Goal: Information Seeking & Learning: Check status

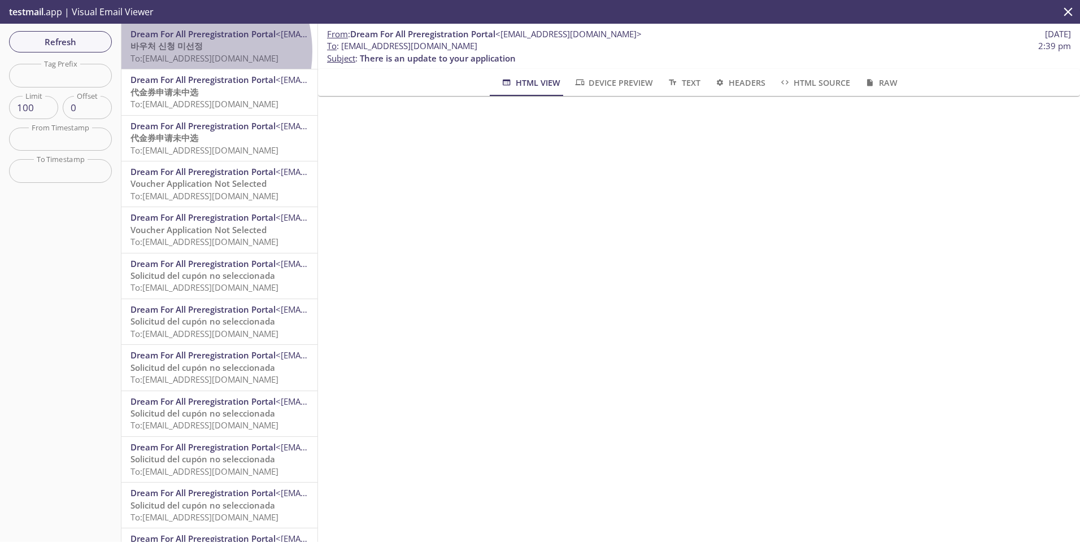
click at [182, 51] on span "바우처 신청 미선정" at bounding box center [166, 45] width 72 height 11
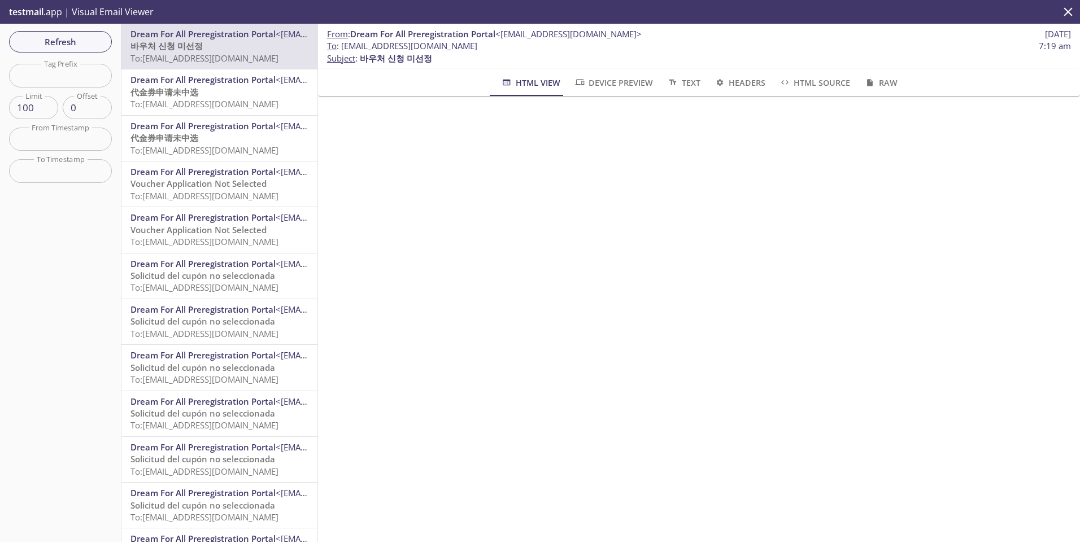
click at [220, 94] on p "代金券申请未中选 To: [EMAIL_ADDRESS][DOMAIN_NAME]" at bounding box center [219, 98] width 178 height 24
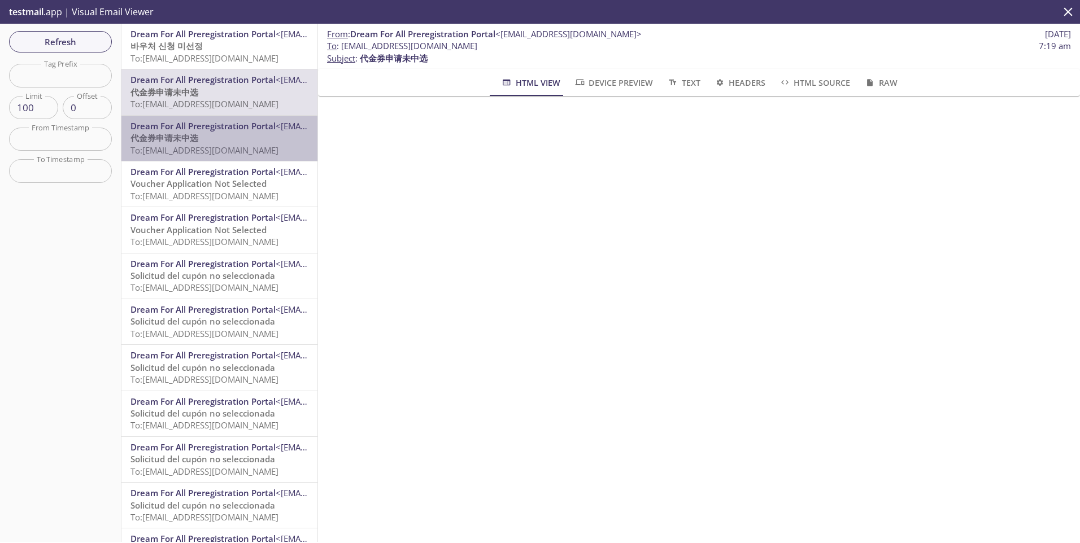
click at [225, 130] on span "Dream For All Preregistration Portal" at bounding box center [202, 125] width 145 height 11
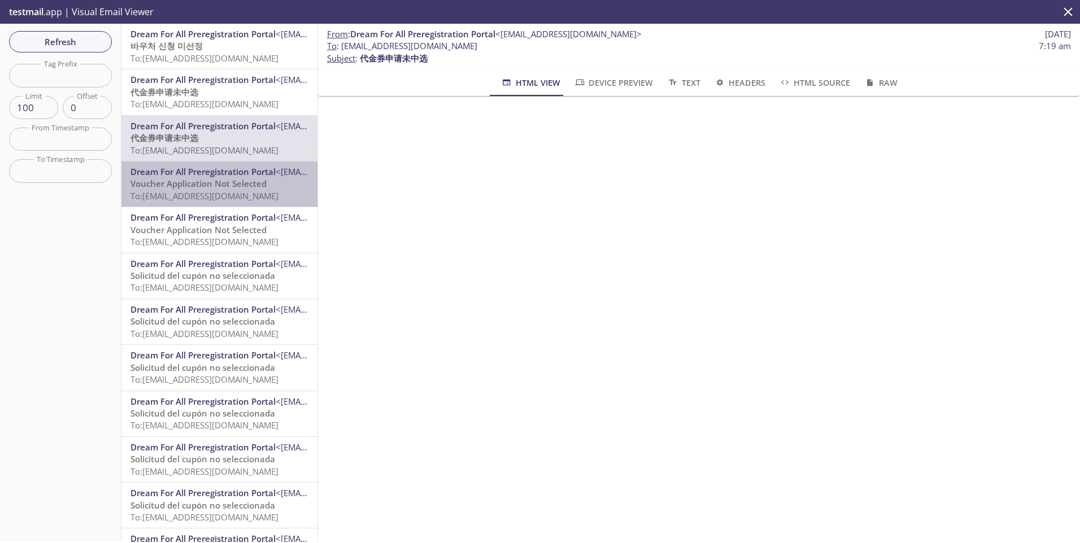
click at [220, 183] on span "Voucher Application Not Selected" at bounding box center [198, 183] width 136 height 11
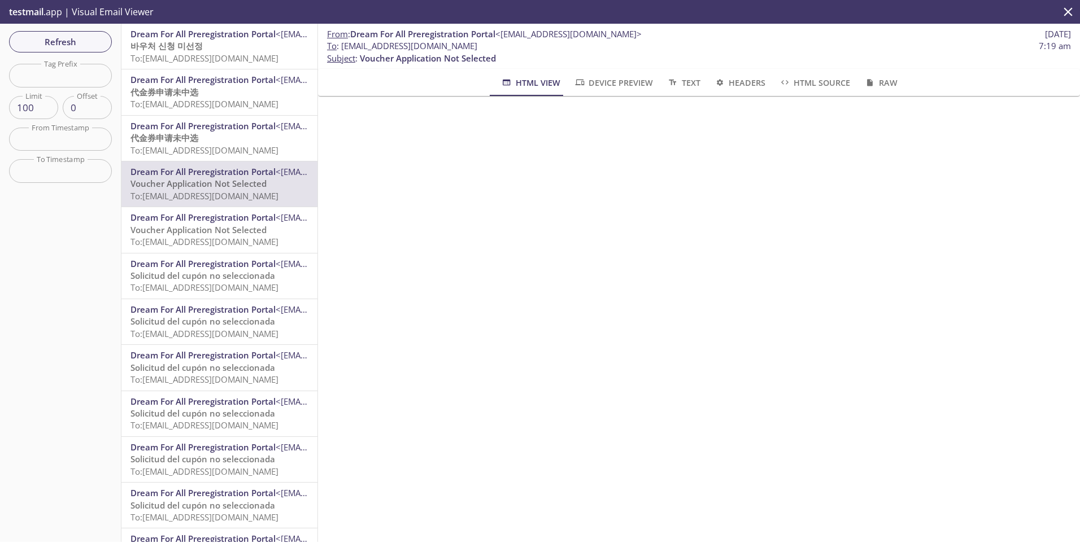
click at [217, 224] on span "Voucher Application Not Selected" at bounding box center [198, 229] width 136 height 11
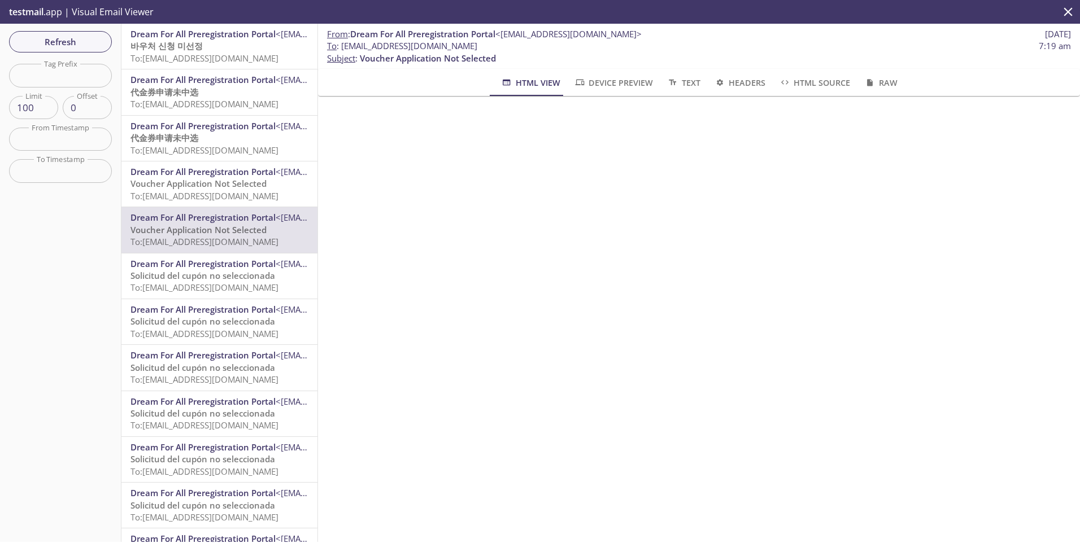
click at [186, 285] on span "To: [EMAIL_ADDRESS][DOMAIN_NAME]" at bounding box center [204, 287] width 148 height 11
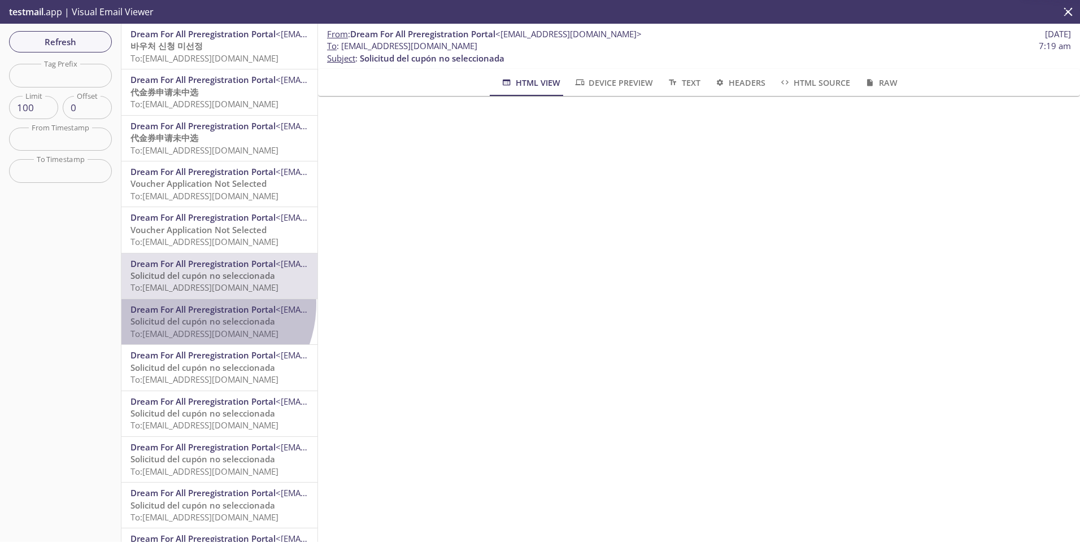
click at [191, 304] on span "Dream For All Preregistration Portal" at bounding box center [202, 309] width 145 height 11
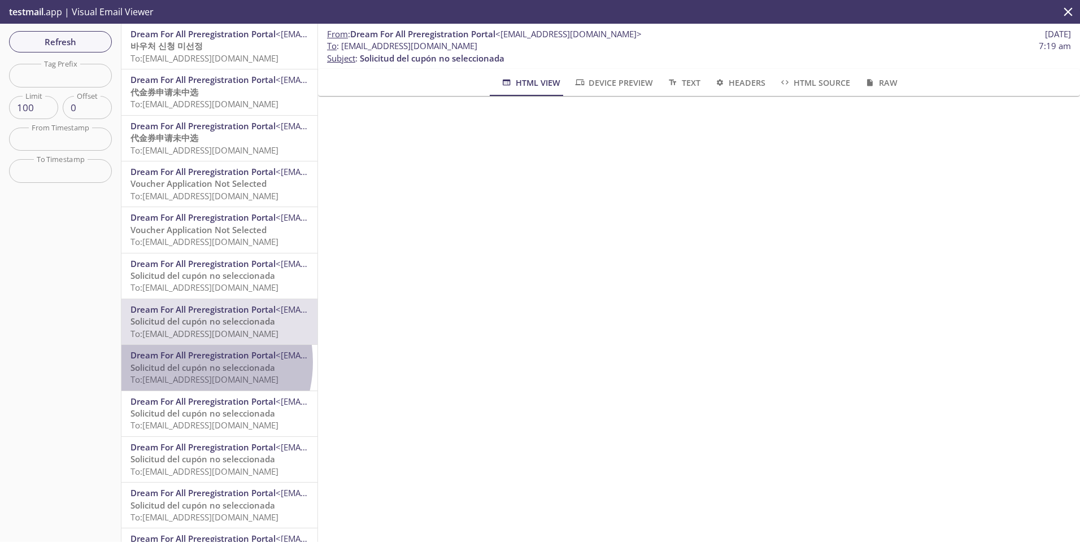
click at [180, 362] on span "Solicitud del cupón no seleccionada" at bounding box center [202, 367] width 145 height 11
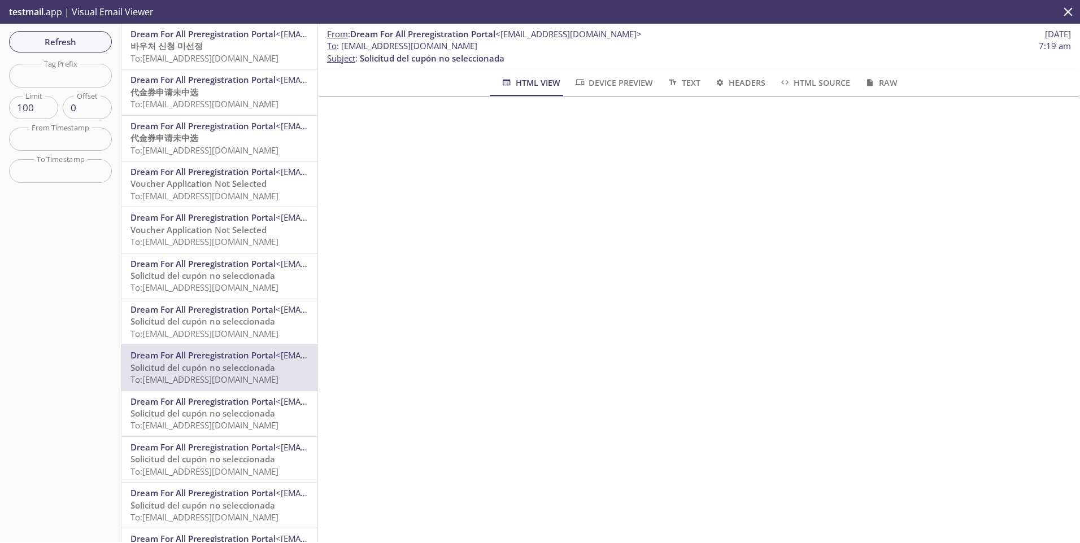
click at [181, 199] on span "To: [EMAIL_ADDRESS][DOMAIN_NAME]" at bounding box center [204, 195] width 148 height 11
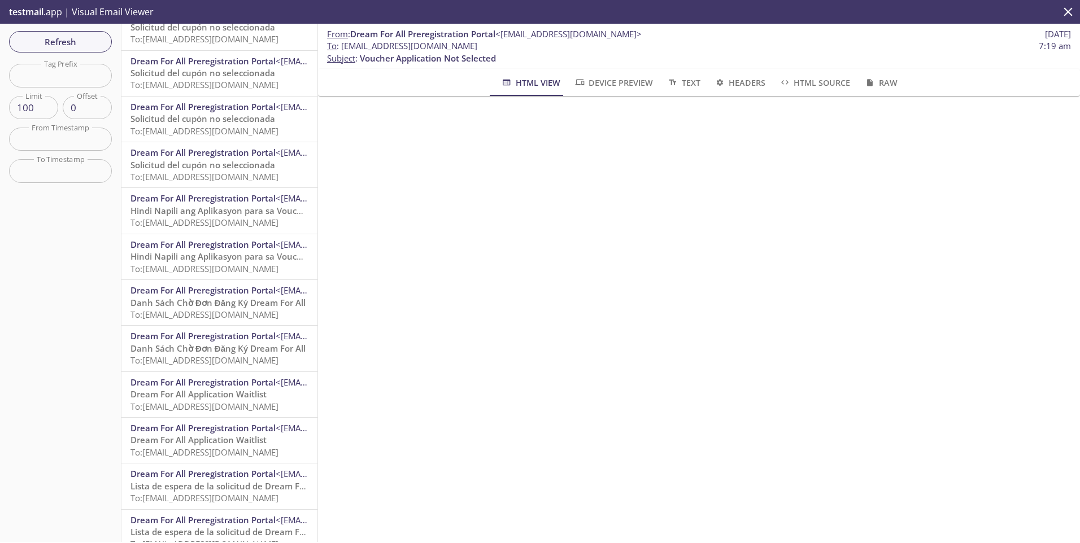
scroll to position [395, 0]
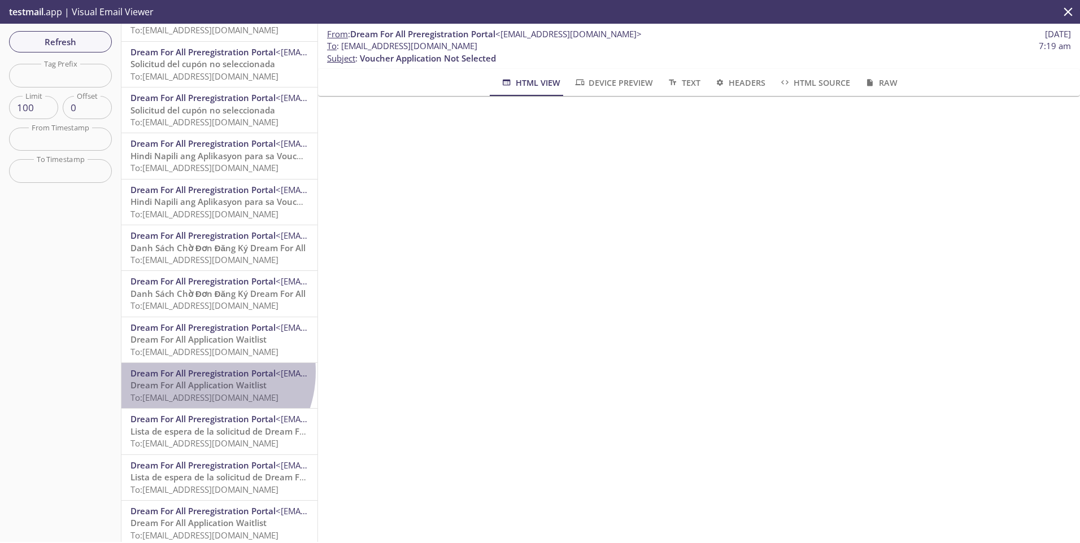
click at [196, 372] on span "Dream For All Preregistration Portal" at bounding box center [202, 373] width 145 height 11
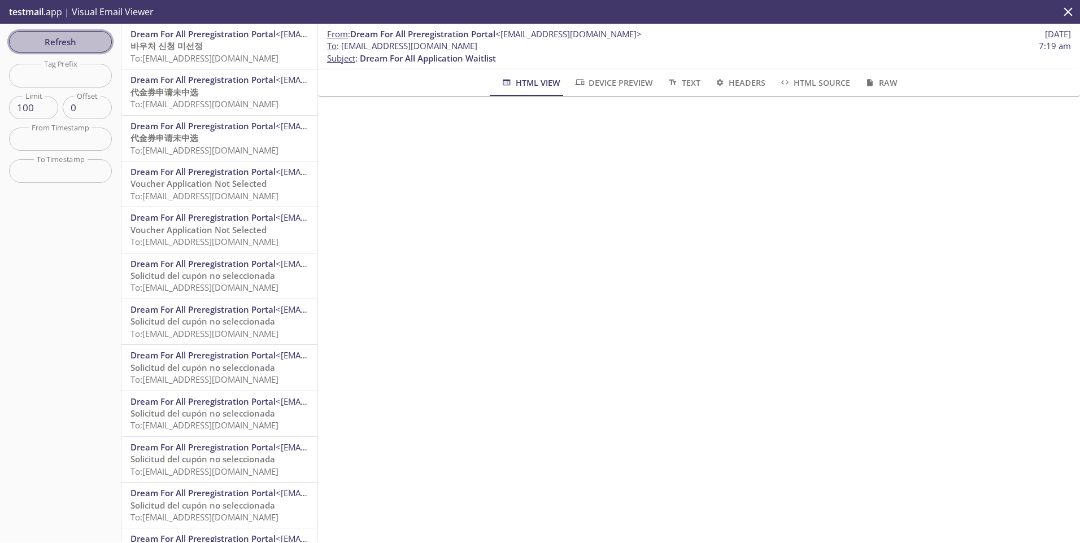
click at [57, 42] on span "Refresh" at bounding box center [60, 41] width 85 height 15
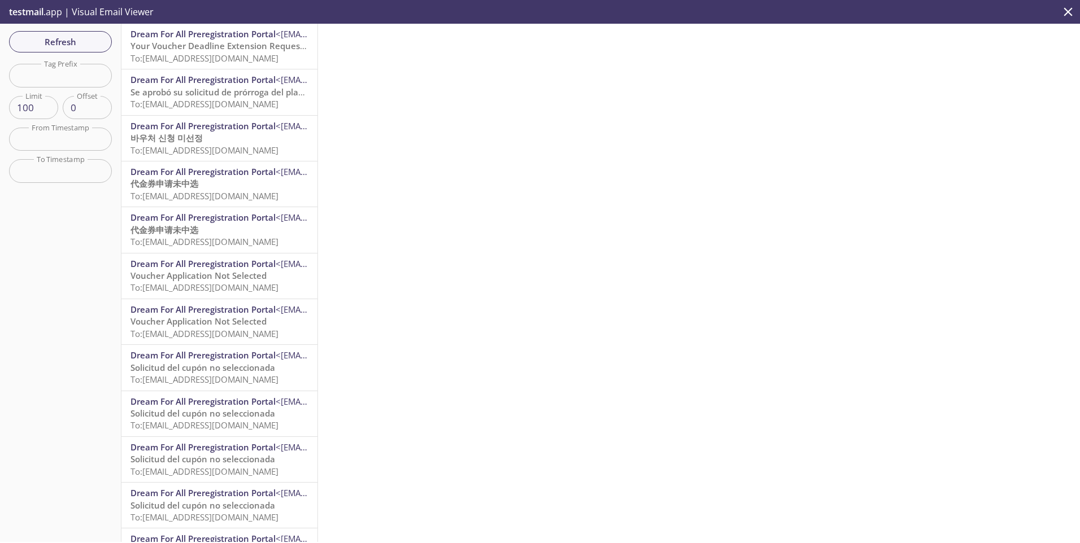
click at [208, 42] on span "Your Voucher Deadline Extension Request Has Been Approved" at bounding box center [257, 45] width 255 height 11
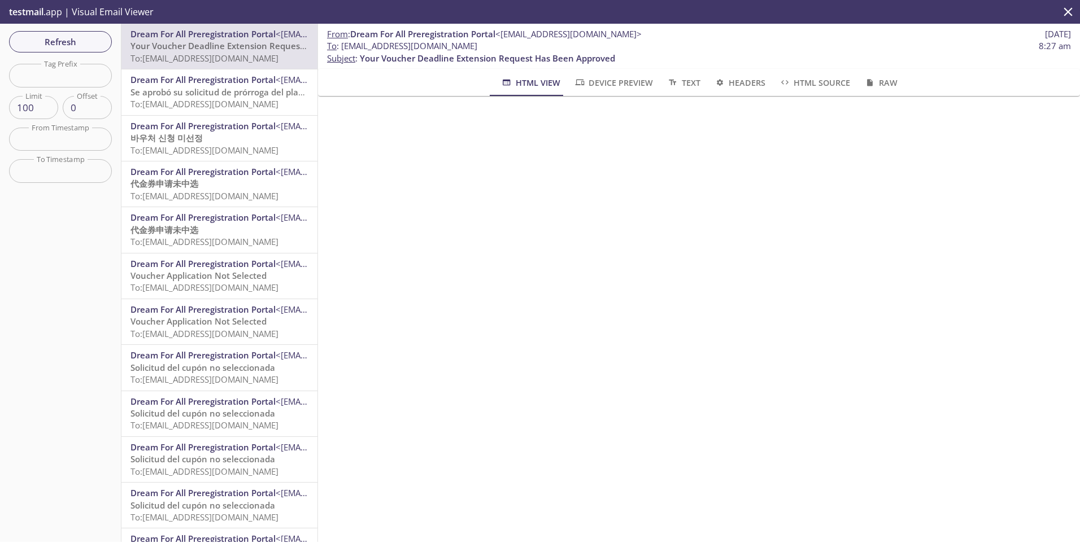
click at [204, 75] on span "Dream For All Preregistration Portal" at bounding box center [202, 79] width 145 height 11
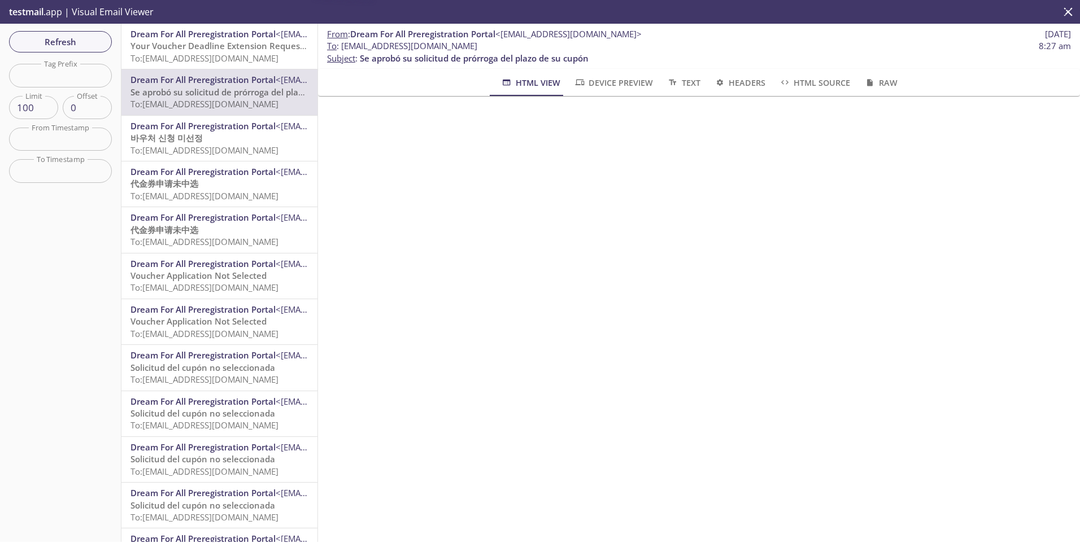
click at [207, 56] on span "To: [EMAIL_ADDRESS][DOMAIN_NAME]" at bounding box center [204, 58] width 148 height 11
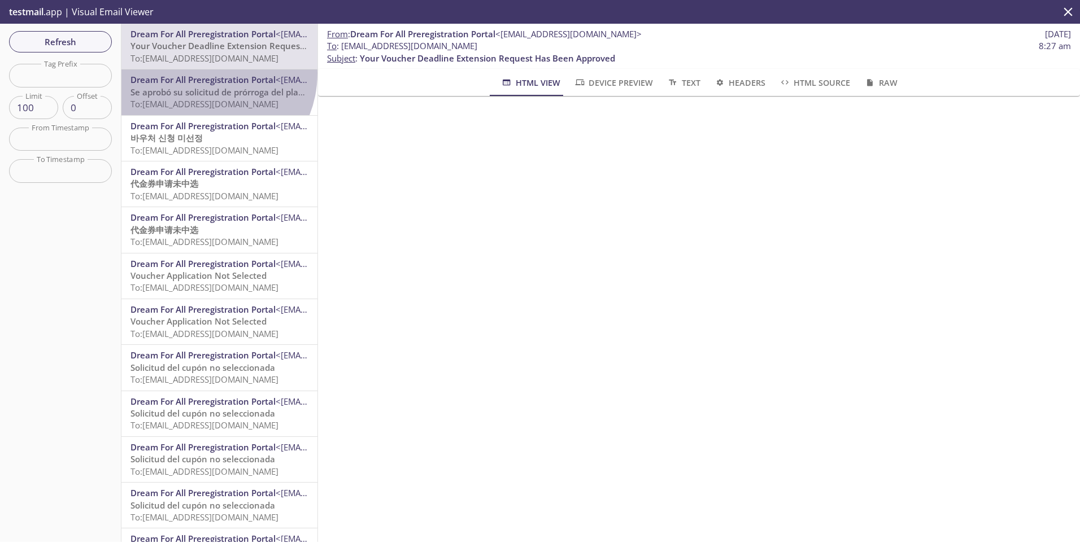
click at [203, 73] on div "Dream For All Preregistration Portal <[EMAIL_ADDRESS][DOMAIN_NAME]> Se aprobó s…" at bounding box center [219, 91] width 196 height 45
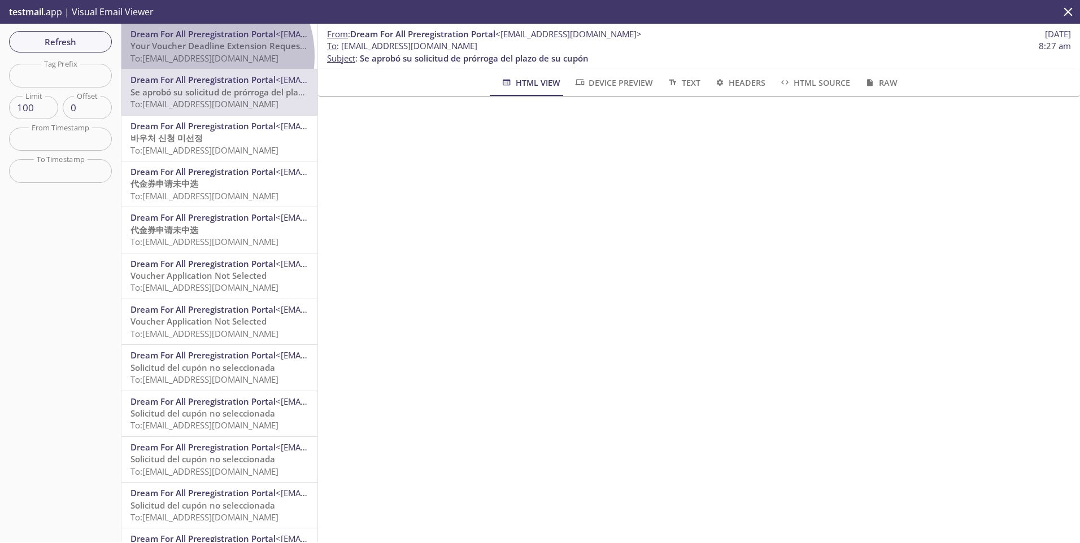
click at [204, 56] on span "To: [EMAIL_ADDRESS][DOMAIN_NAME]" at bounding box center [204, 58] width 148 height 11
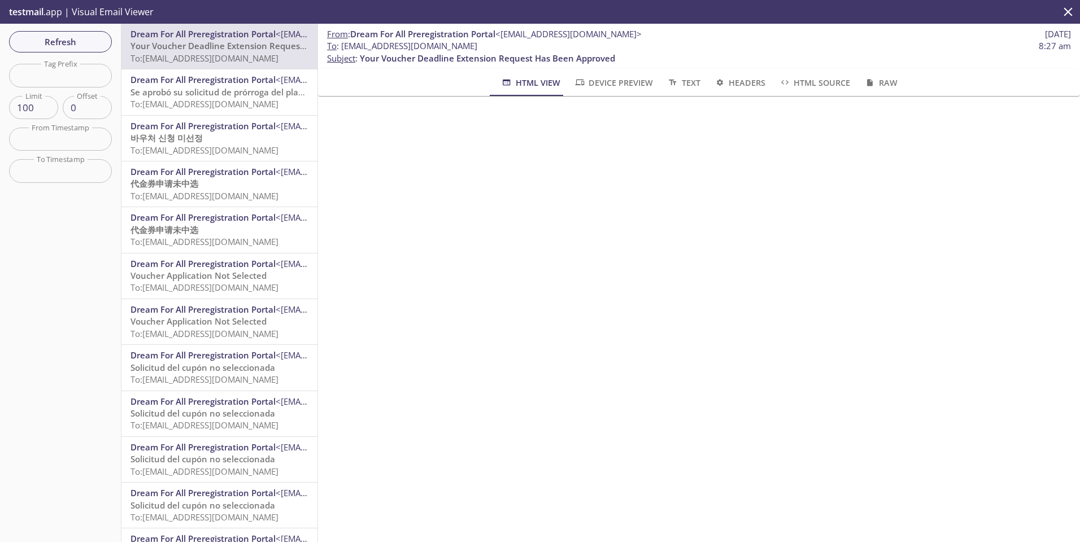
click at [199, 77] on span "Dream For All Preregistration Portal" at bounding box center [202, 79] width 145 height 11
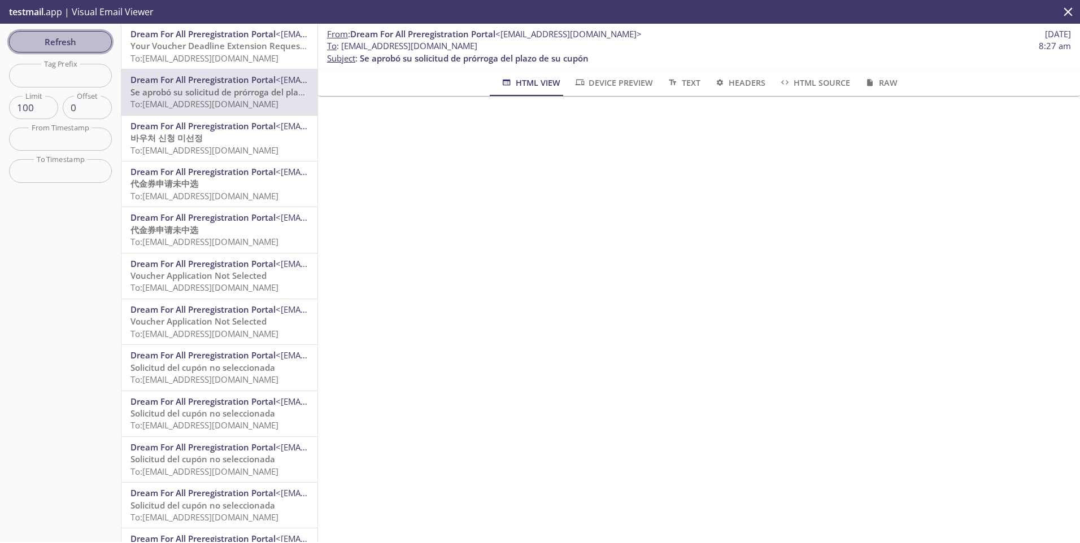
click at [56, 33] on button "Refresh" at bounding box center [60, 41] width 103 height 21
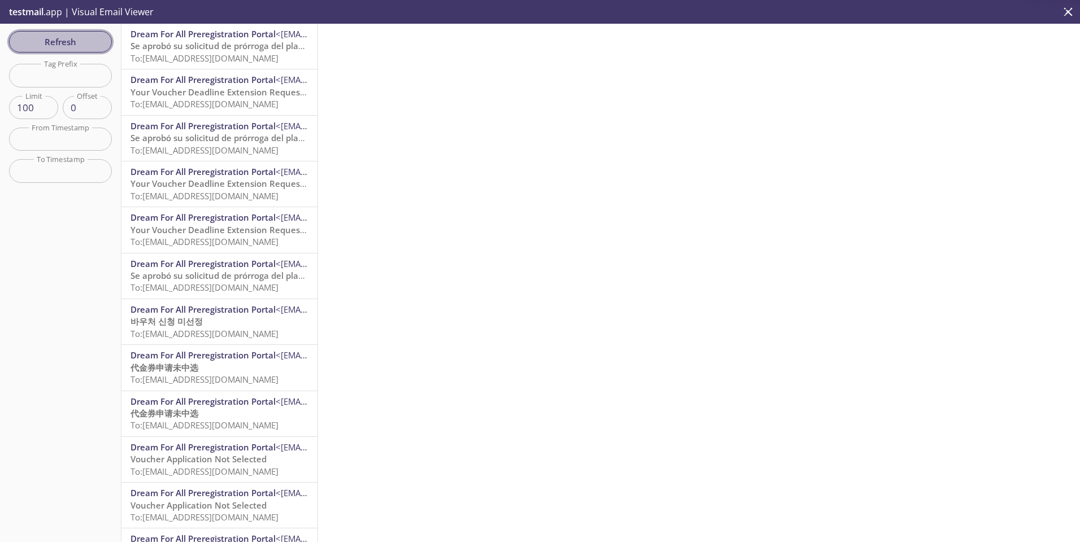
click at [56, 33] on button "Refresh" at bounding box center [60, 41] width 103 height 21
click at [196, 45] on span "Se aprobó su solicitud de prórroga del plazo de su cupón" at bounding box center [244, 45] width 229 height 11
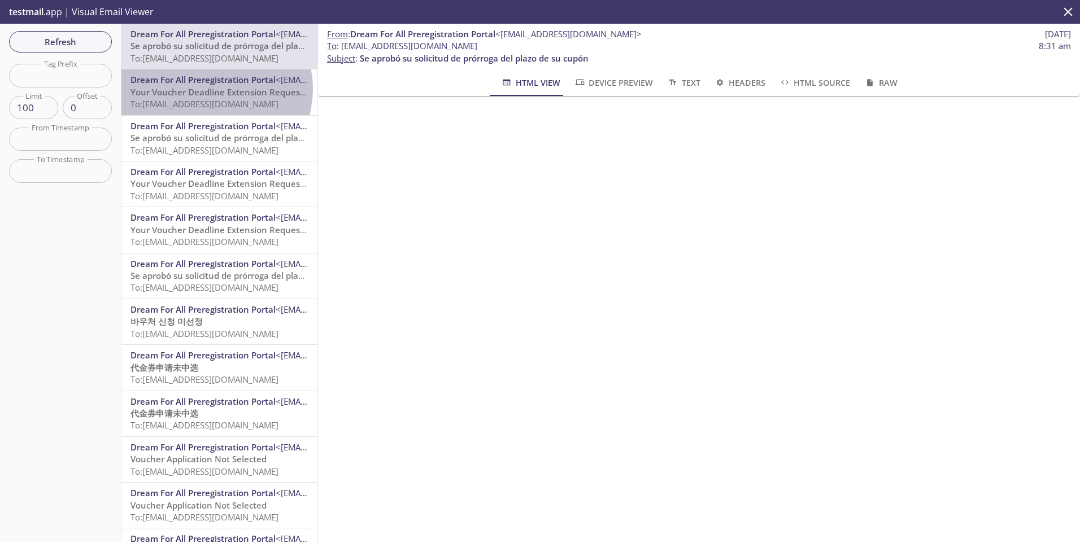
click at [213, 89] on span "Your Voucher Deadline Extension Request Has Been Approved" at bounding box center [257, 91] width 255 height 11
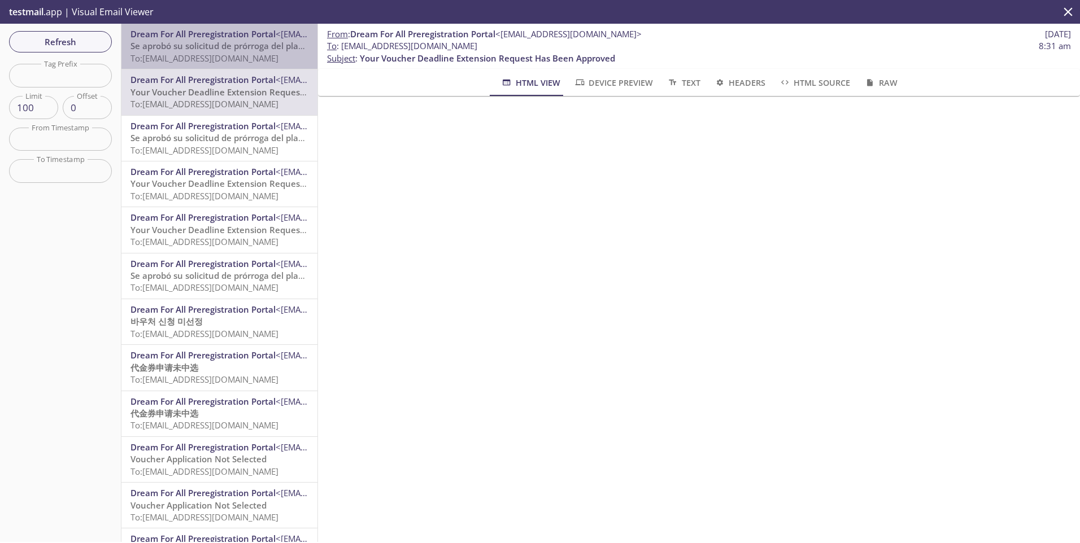
click at [219, 55] on span "To: [EMAIL_ADDRESS][DOMAIN_NAME]" at bounding box center [204, 58] width 148 height 11
